Goal: Find specific page/section: Find specific page/section

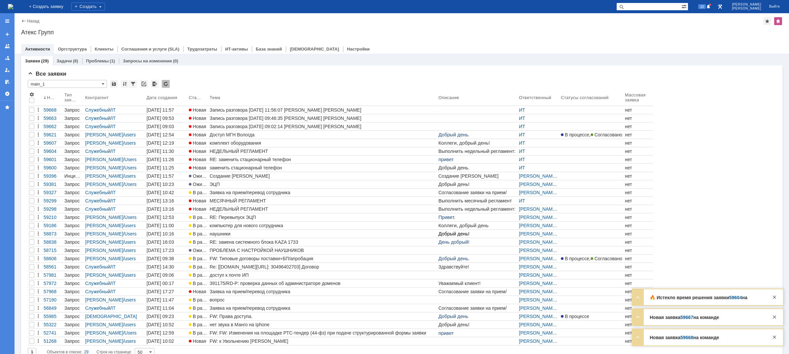
click at [736, 294] on div "🔥 Истекло время решения заявки 59604 на команде Тема НЕДЕЛЬНЫЙ РЕГЛАМЕНТ Контра…" at bounding box center [707, 297] width 151 height 16
click at [735, 297] on link "59604" at bounding box center [735, 297] width 13 height 5
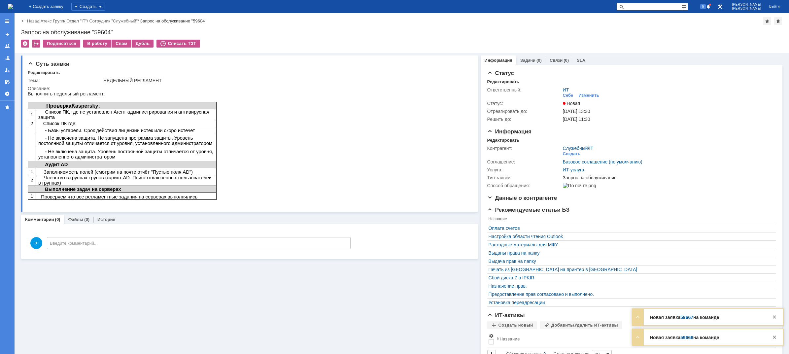
click at [13, 5] on img at bounding box center [10, 6] width 5 height 5
